Goal: Task Accomplishment & Management: Manage account settings

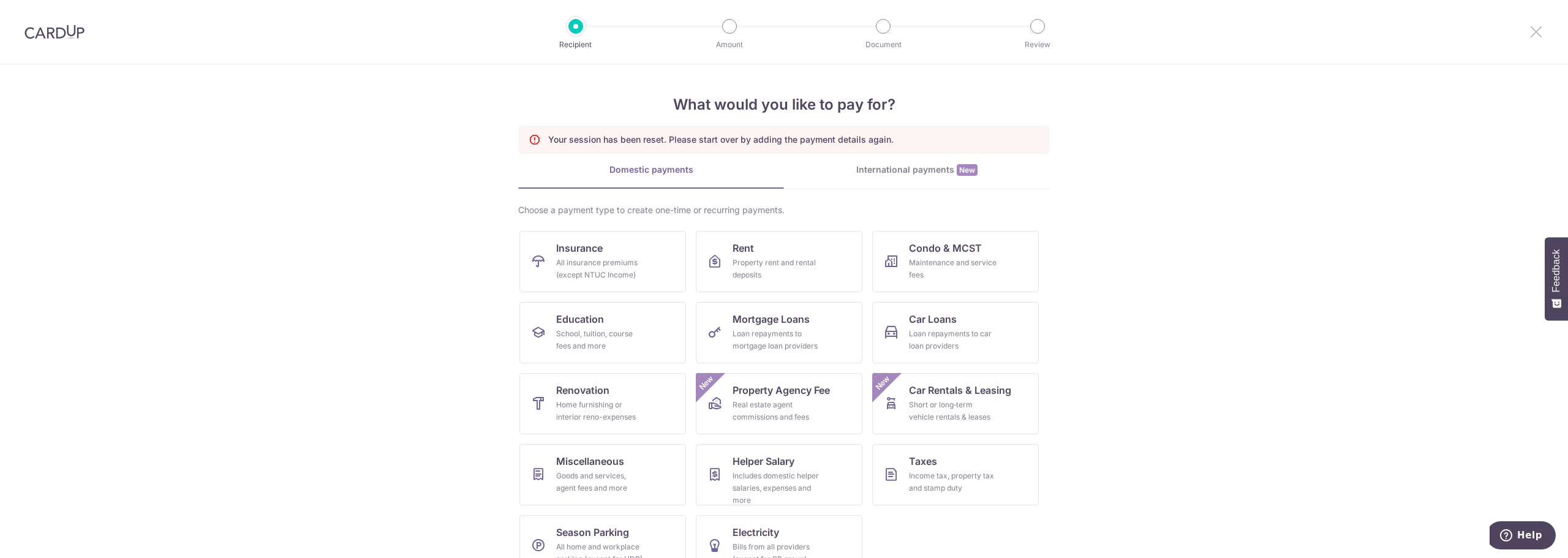
click at [1536, 31] on icon at bounding box center [1536, 31] width 15 height 15
